Goal: Navigation & Orientation: Find specific page/section

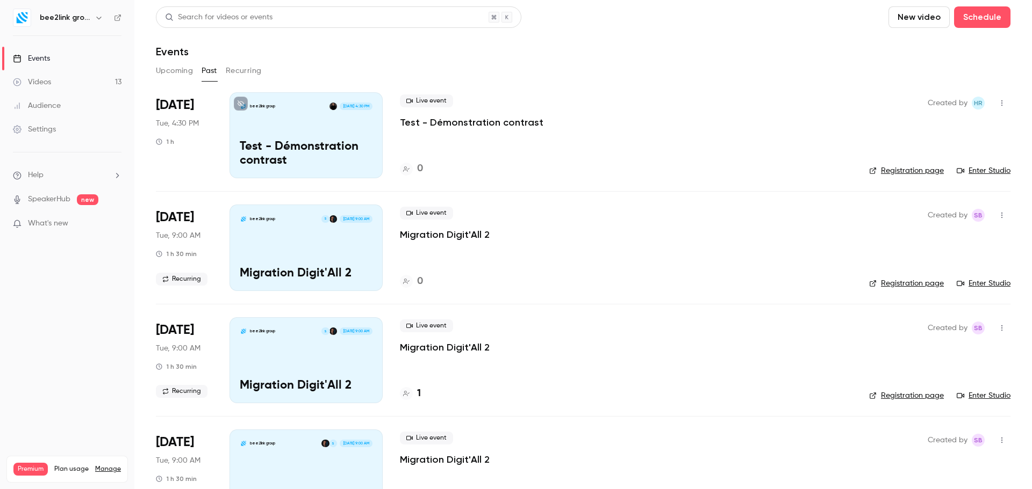
click at [61, 15] on h6 "bee2link group" at bounding box center [65, 17] width 51 height 11
click at [100, 17] on icon "button" at bounding box center [99, 17] width 9 height 9
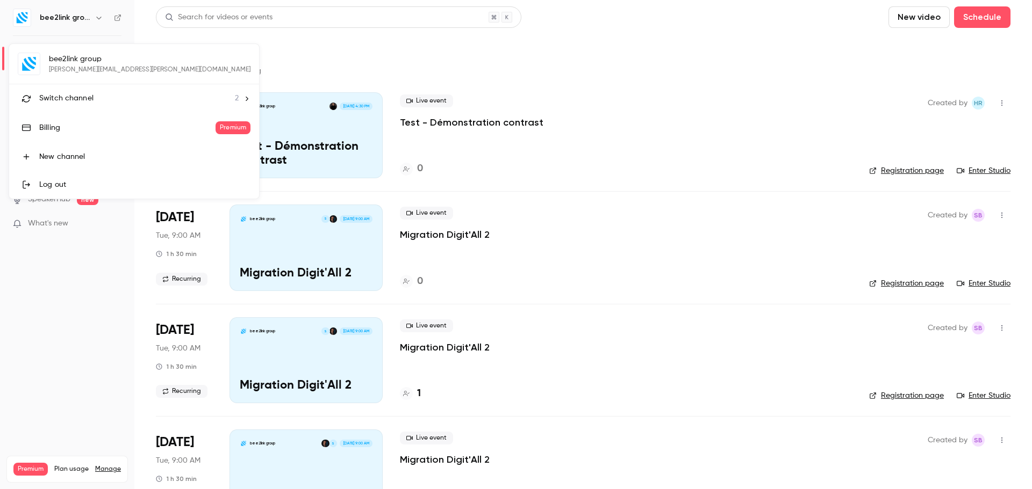
click at [150, 99] on li "Switch channel 2" at bounding box center [134, 98] width 250 height 28
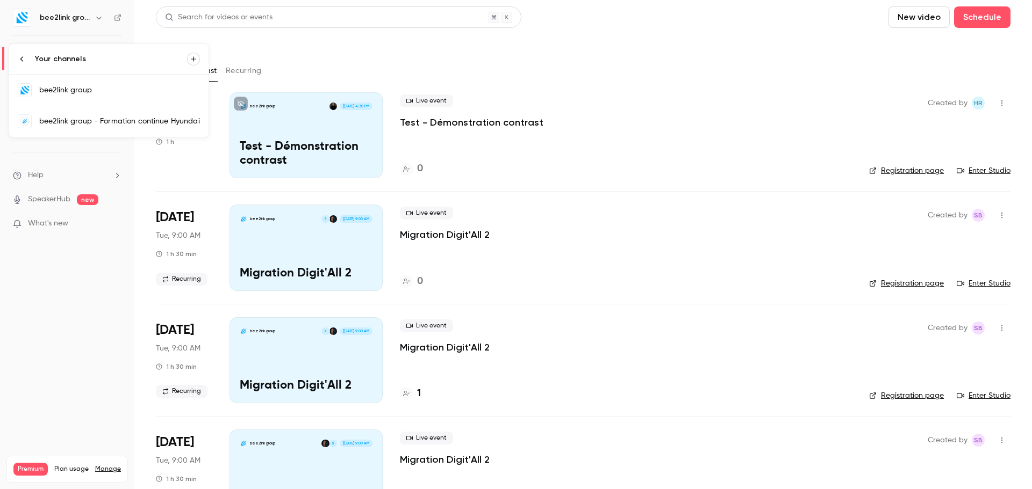
click at [139, 125] on div "bee2link group - Formation continue Hyundai" at bounding box center [119, 121] width 161 height 11
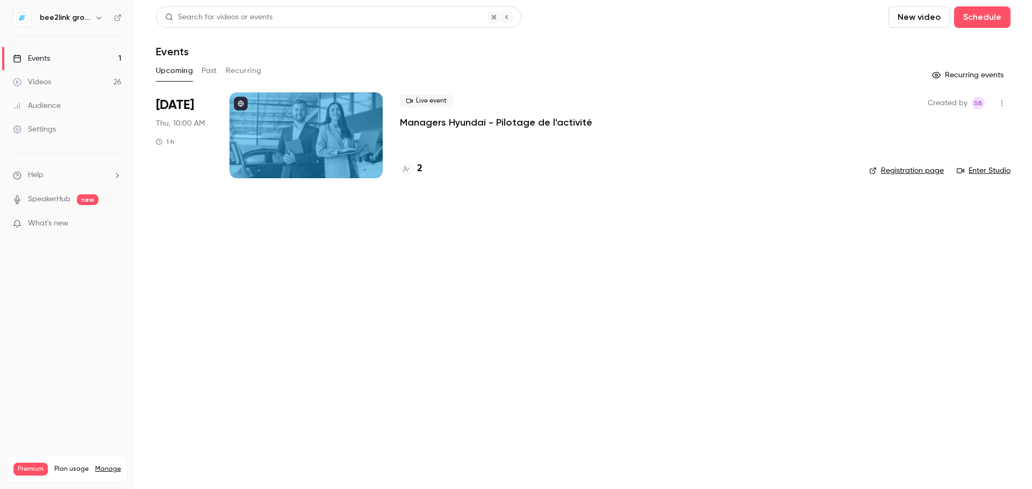
click at [214, 71] on button "Past" at bounding box center [209, 70] width 16 height 17
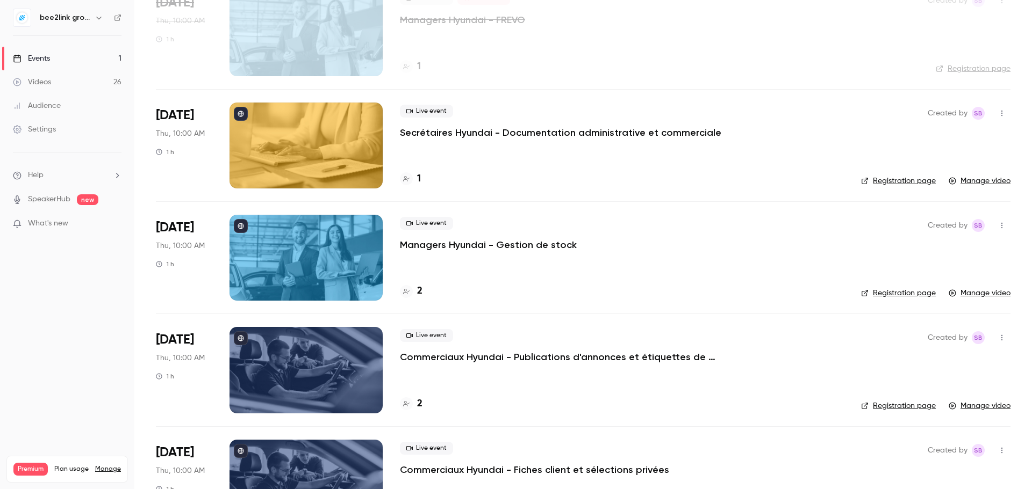
scroll to position [269, 0]
